Goal: Information Seeking & Learning: Check status

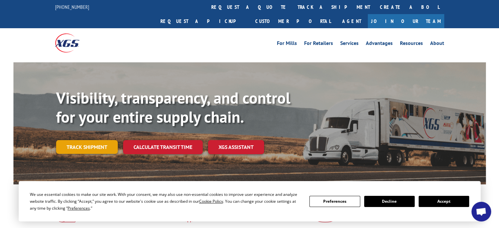
click at [104, 140] on link "Track shipment" at bounding box center [87, 147] width 62 height 14
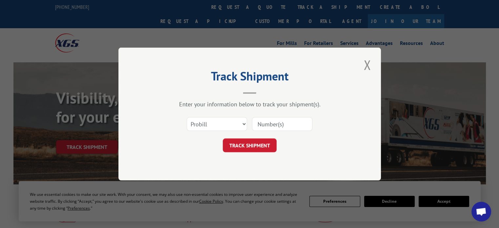
click at [270, 120] on input at bounding box center [282, 124] width 60 height 14
click at [244, 121] on select "Select category... Probill BOL PO" at bounding box center [217, 124] width 60 height 14
select select "bol"
click at [187, 117] on select "Select category... Probill BOL PO" at bounding box center [217, 124] width 60 height 14
click at [281, 125] on input at bounding box center [282, 124] width 60 height 14
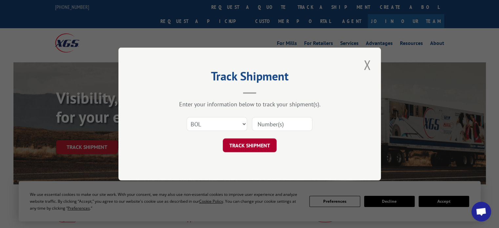
paste input "CP-026936.A"
type input "CP-026936.A"
click at [257, 149] on button "TRACK SHIPMENT" at bounding box center [250, 146] width 54 height 14
